Goal: Information Seeking & Learning: Learn about a topic

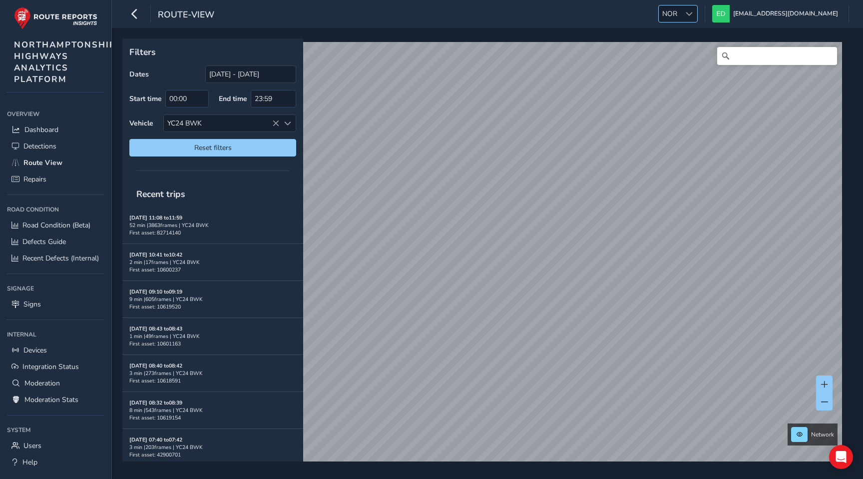
click at [681, 8] on span "NOR" at bounding box center [670, 13] width 22 height 16
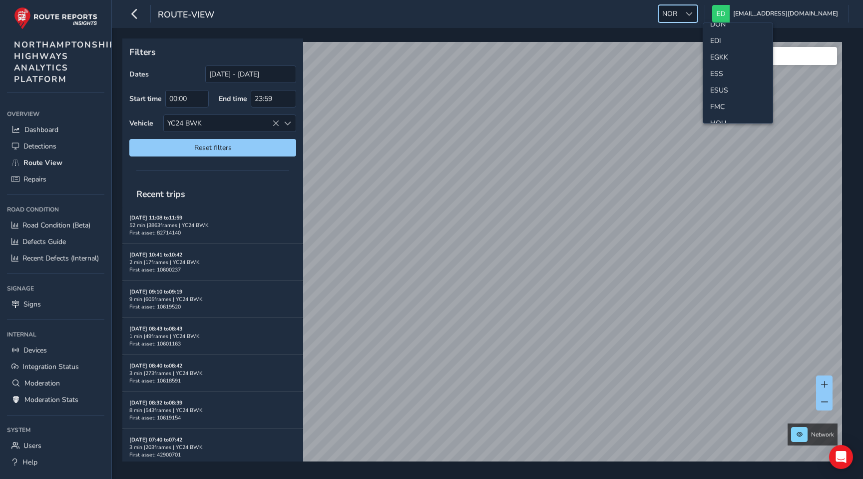
scroll to position [125, 0]
click at [723, 74] on li "ESS" at bounding box center [738, 74] width 69 height 16
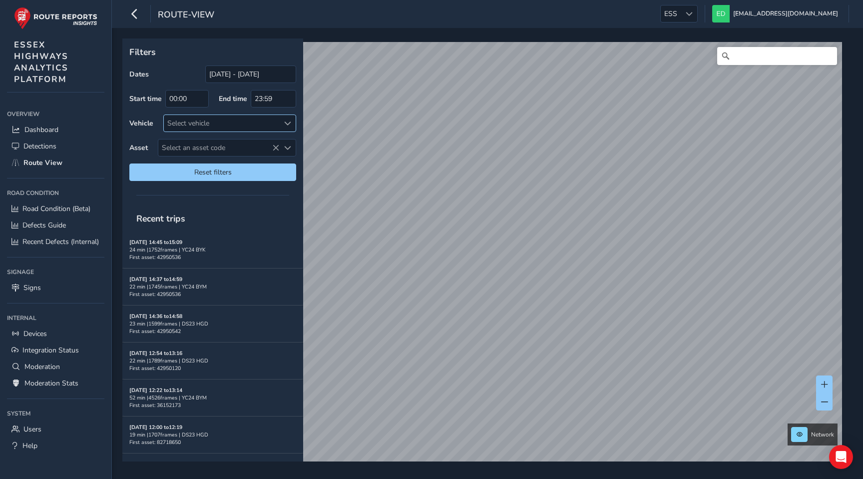
click at [224, 119] on div "Select vehicle" at bounding box center [221, 123] width 115 height 16
type input "ujg"
click at [174, 167] on div at bounding box center [175, 169] width 10 height 10
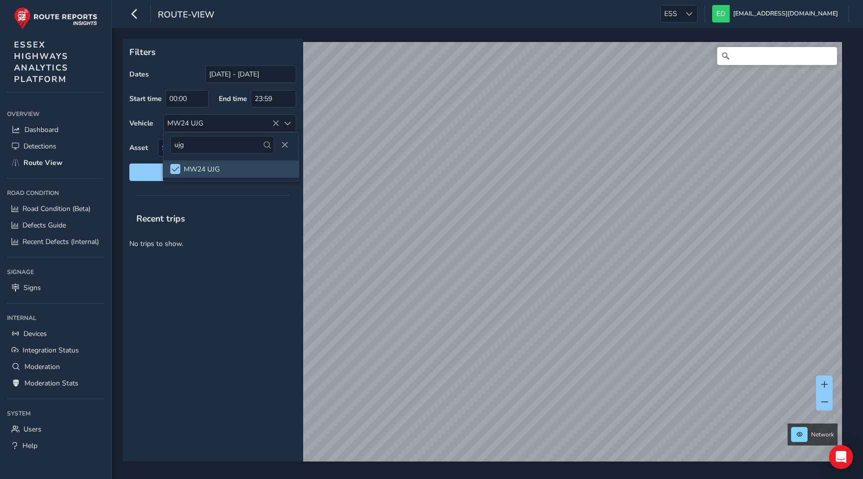
click at [216, 321] on div "Recent trips No trips to show." at bounding box center [212, 333] width 181 height 256
click at [220, 149] on span "Select an asset code" at bounding box center [218, 147] width 121 height 16
type input "4200058"
click at [193, 190] on li "4200058" at bounding box center [226, 192] width 137 height 15
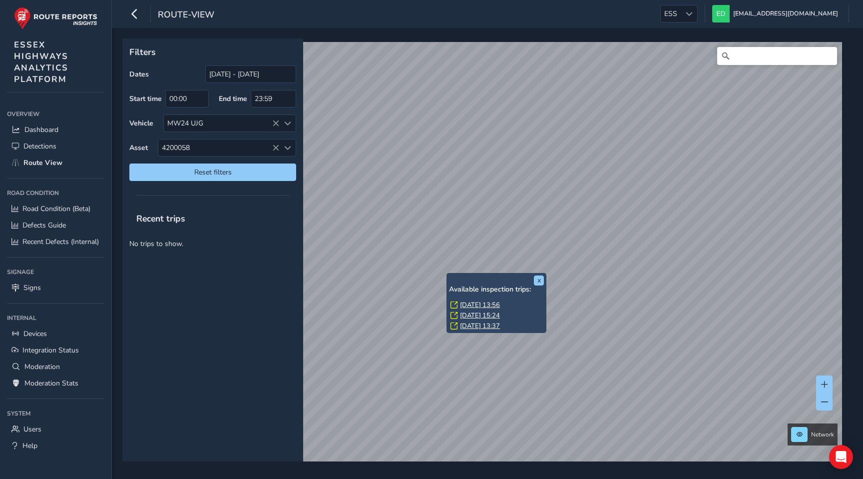
click at [467, 305] on link "[DATE] 13:56" at bounding box center [480, 304] width 40 height 9
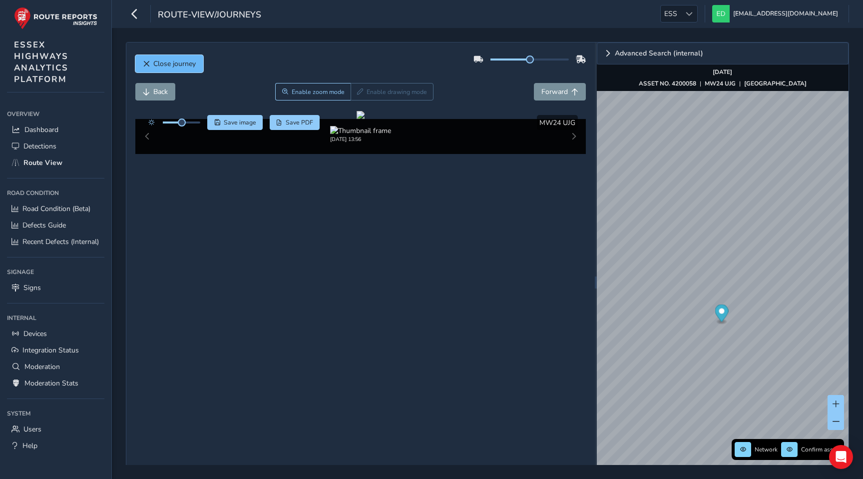
click at [191, 66] on span "Close journey" at bounding box center [174, 63] width 42 height 9
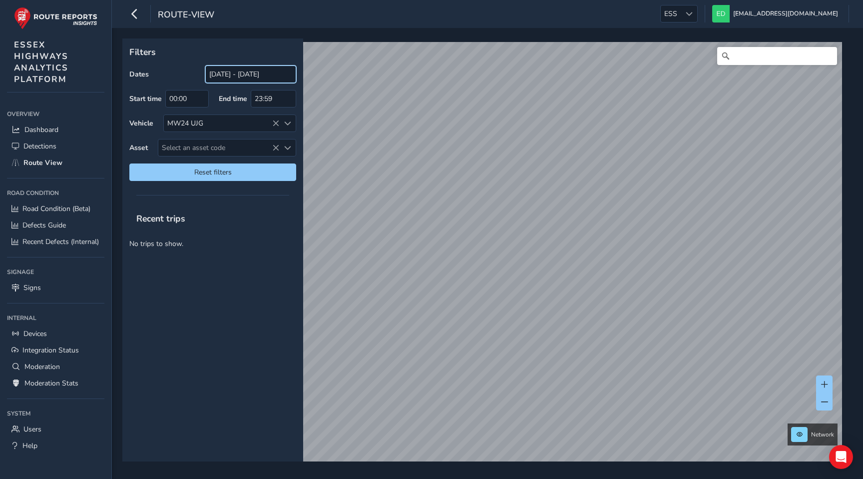
click at [225, 74] on input "[DATE] - [DATE]" at bounding box center [250, 73] width 91 height 17
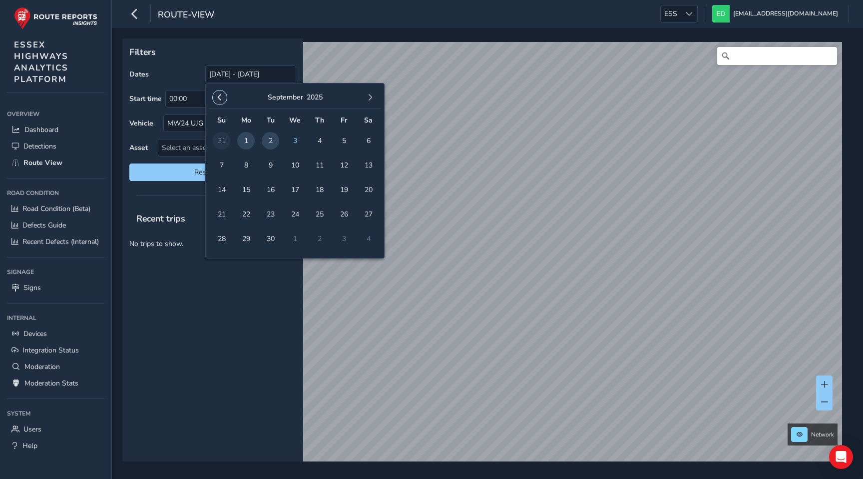
click at [219, 98] on span "button" at bounding box center [219, 97] width 7 height 7
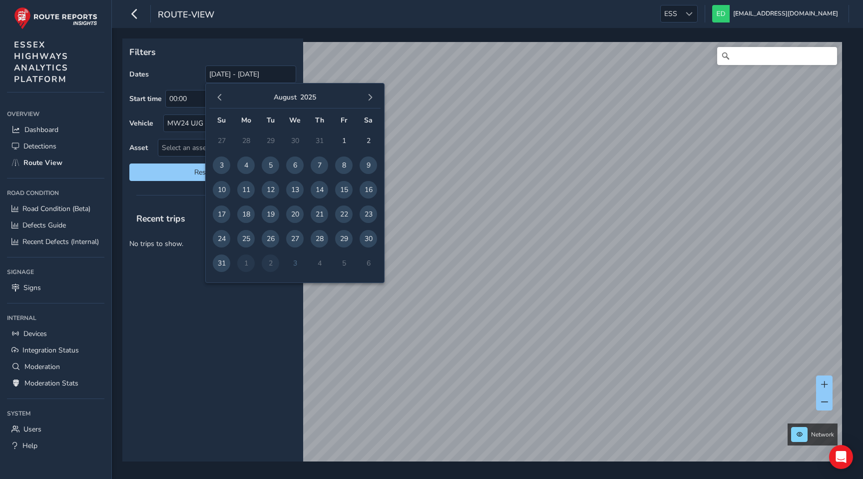
click at [219, 98] on span "button" at bounding box center [219, 97] width 7 height 7
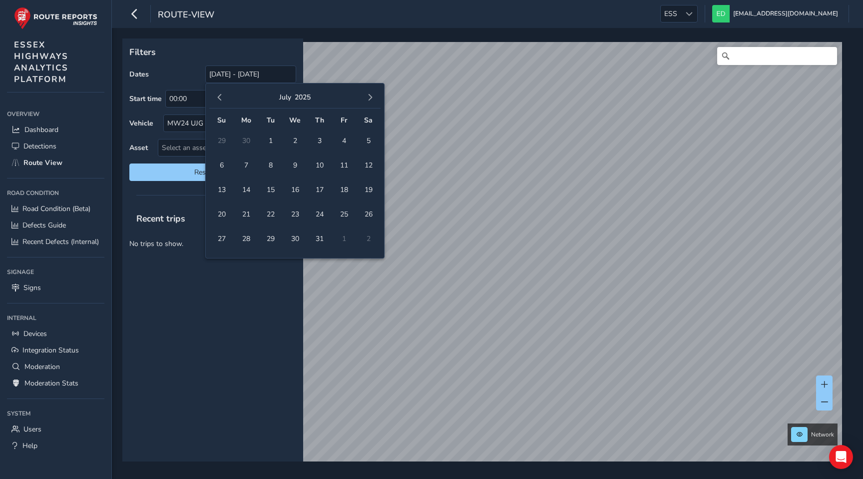
click at [219, 98] on span "button" at bounding box center [219, 97] width 7 height 7
click at [347, 166] on span "9" at bounding box center [343, 164] width 17 height 17
type input "[DATE] - [DATE]"
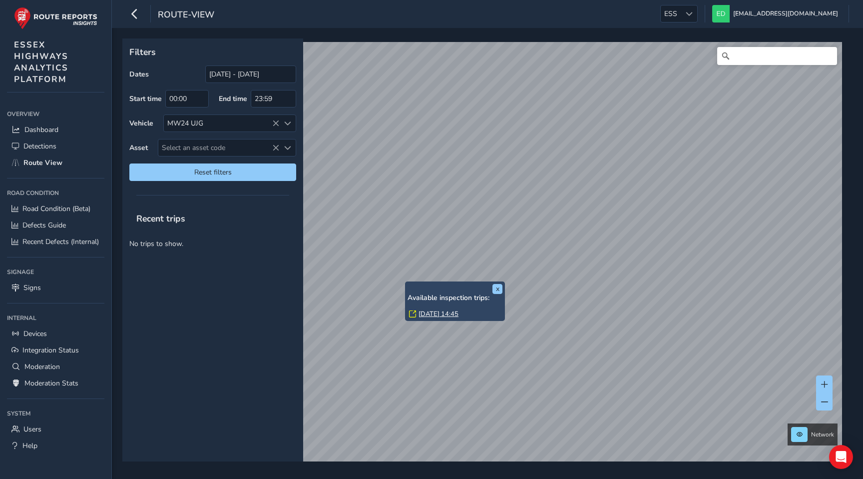
click at [430, 312] on link "[DATE] 14:45" at bounding box center [439, 313] width 40 height 9
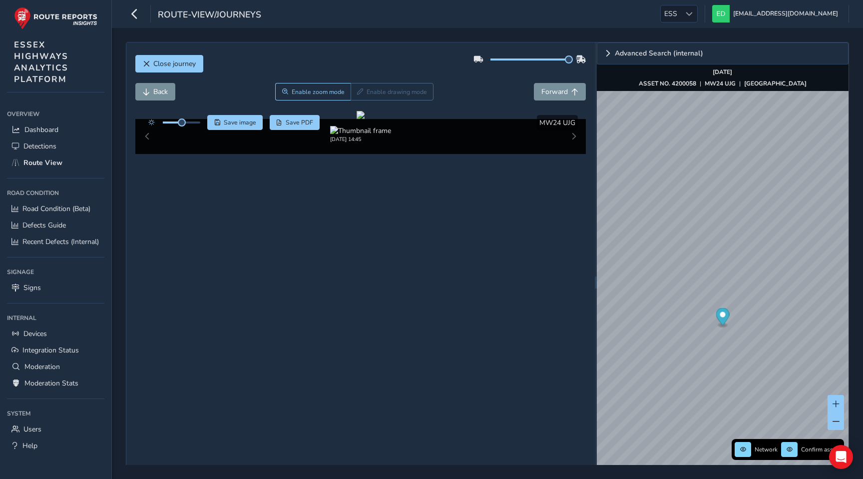
drag, startPoint x: 529, startPoint y: 58, endPoint x: 591, endPoint y: 58, distance: 62.0
click at [591, 58] on div "Close journey Back Enable zoom mode Enable drawing mode Forward Click and Drag …" at bounding box center [360, 281] width 469 height 479
click at [798, 355] on img "Preview frame" at bounding box center [810, 351] width 25 height 8
